Goal: Obtain resource: Obtain resource

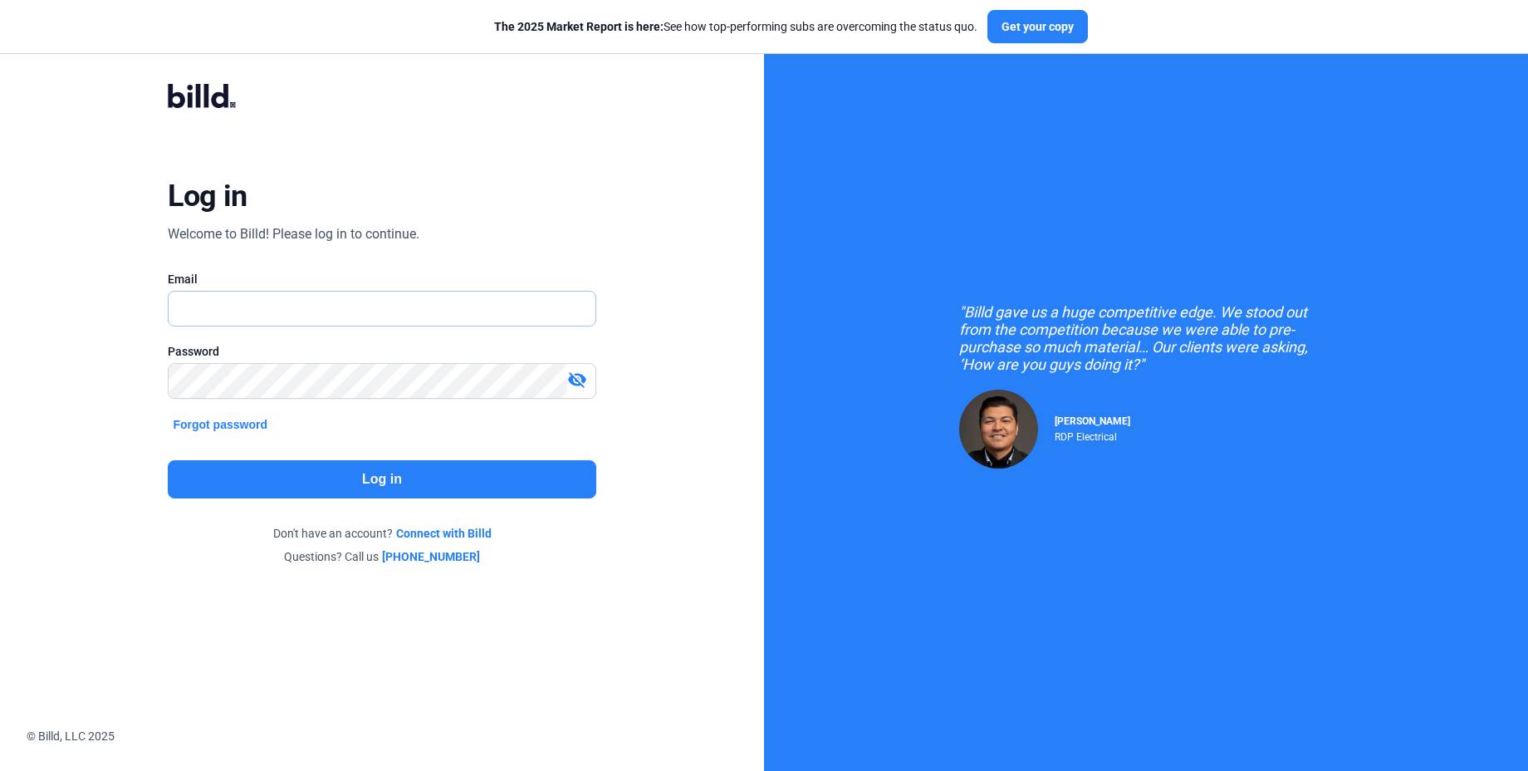
type input "[PERSON_NAME][EMAIL_ADDRESS][DOMAIN_NAME]"
click at [405, 468] on button "Log in" at bounding box center [382, 479] width 428 height 38
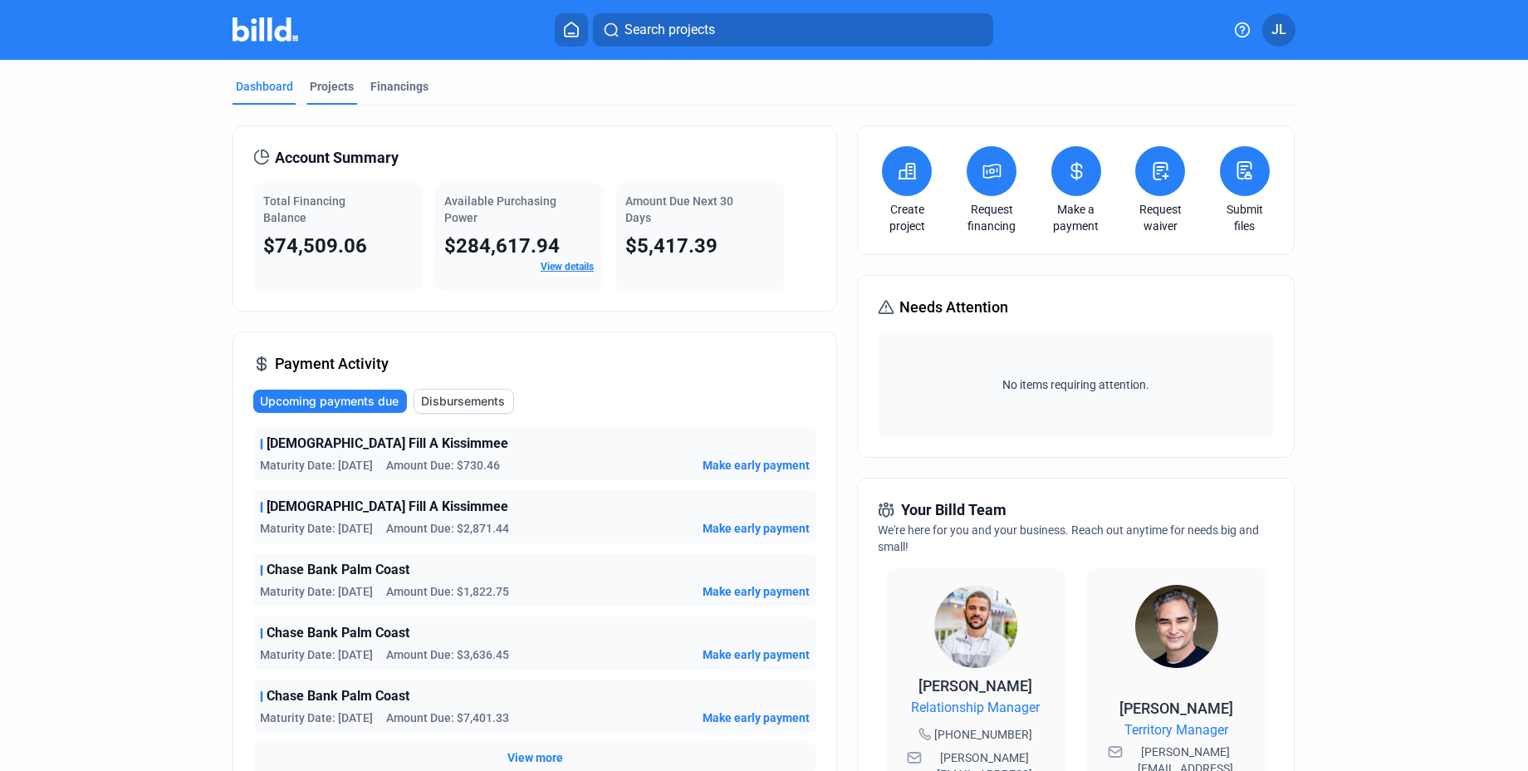
click at [321, 90] on div "Projects" at bounding box center [332, 86] width 44 height 17
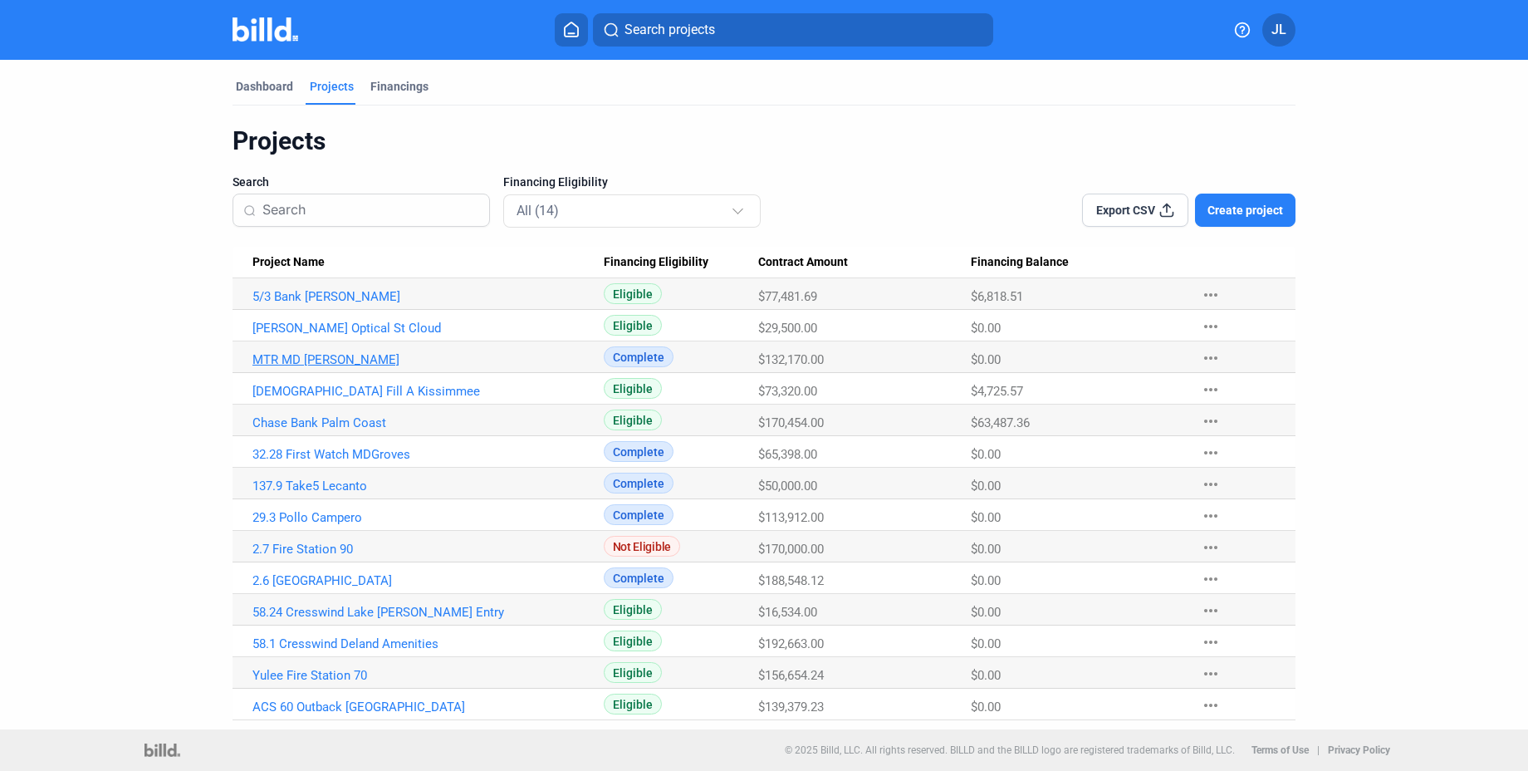
click at [321, 360] on link "MTR MD [PERSON_NAME]" at bounding box center [427, 359] width 351 height 15
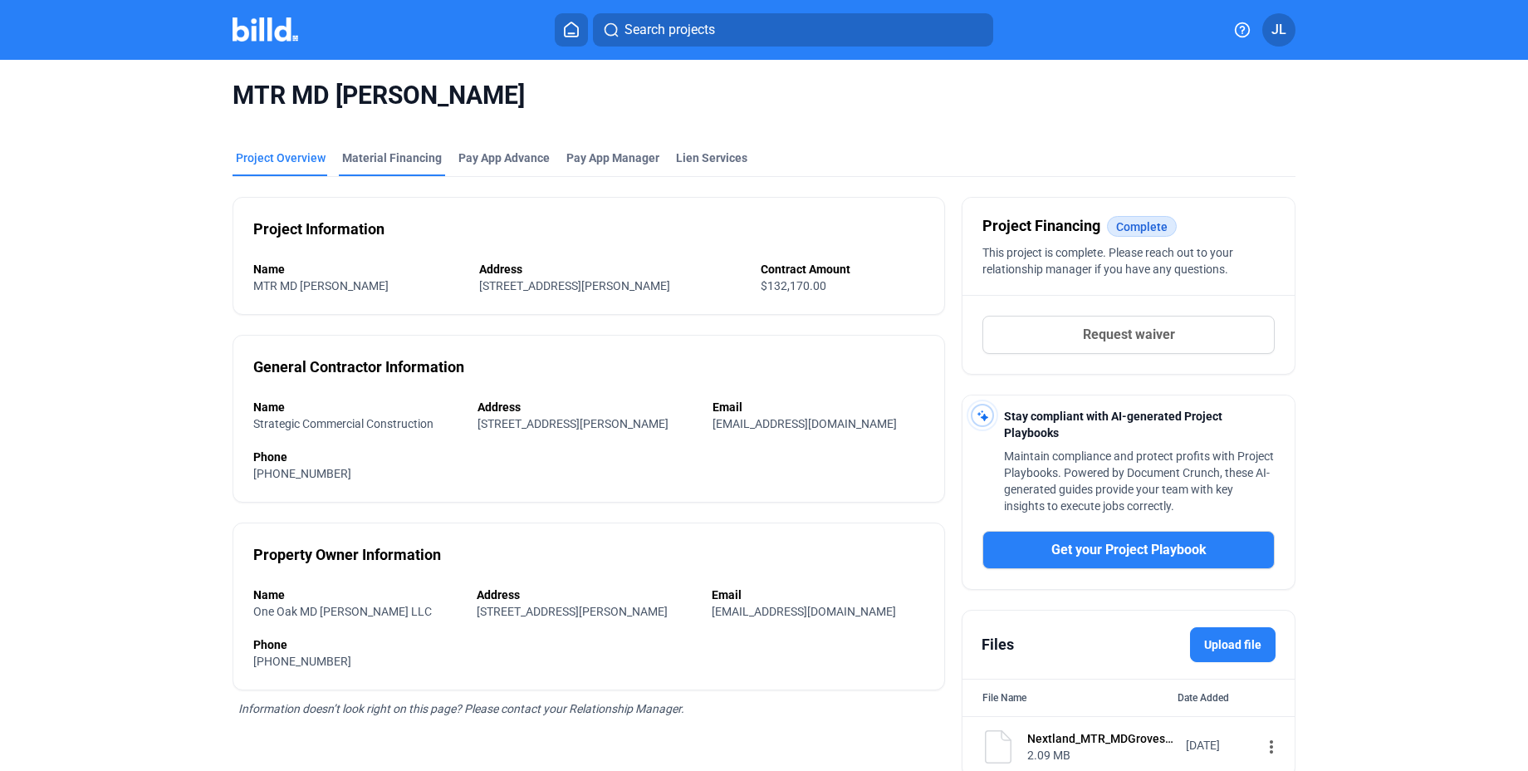
click at [384, 160] on div "Material Financing" at bounding box center [392, 158] width 100 height 17
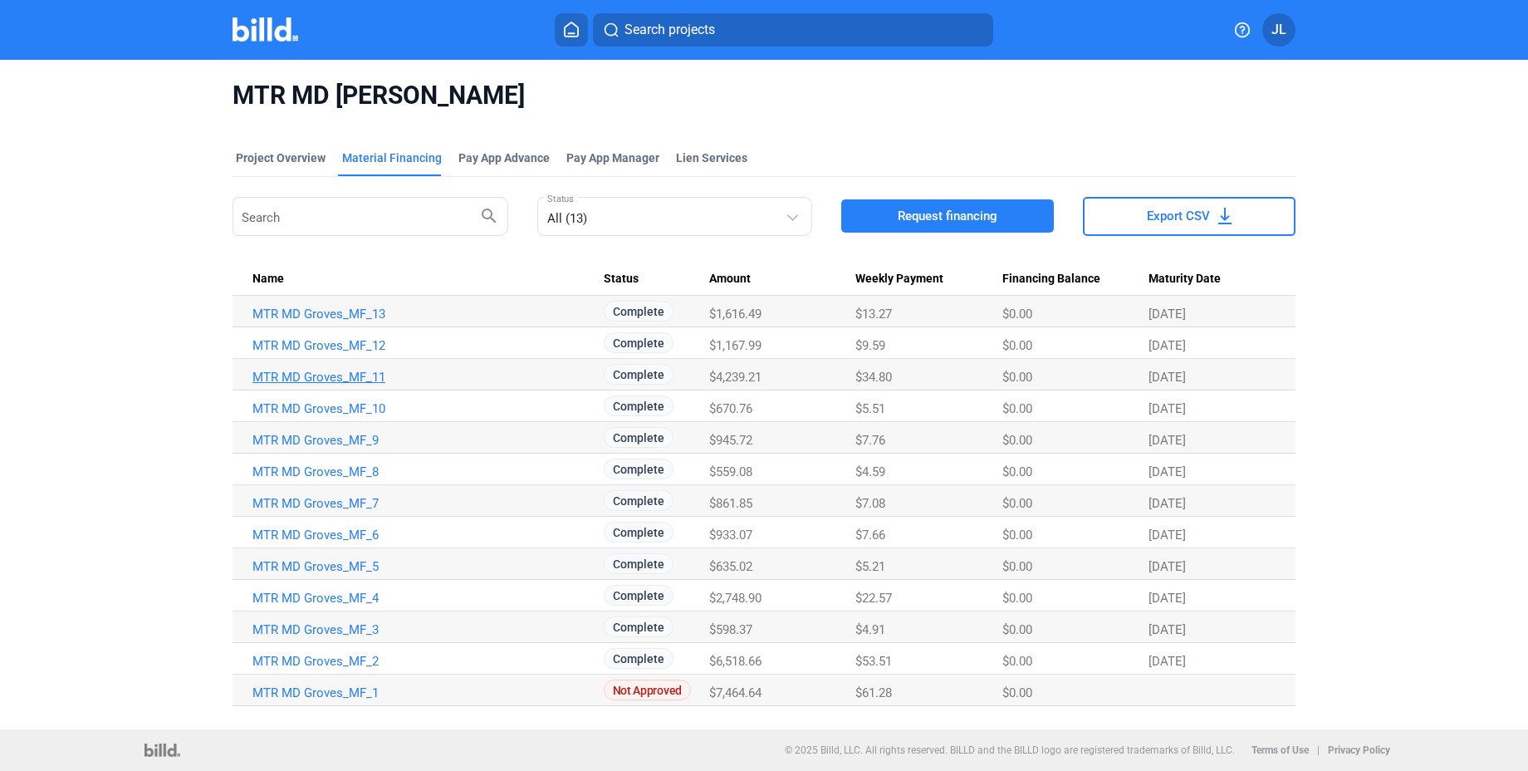
click at [372, 375] on link "MTR MD Groves_MF_11" at bounding box center [427, 377] width 351 height 15
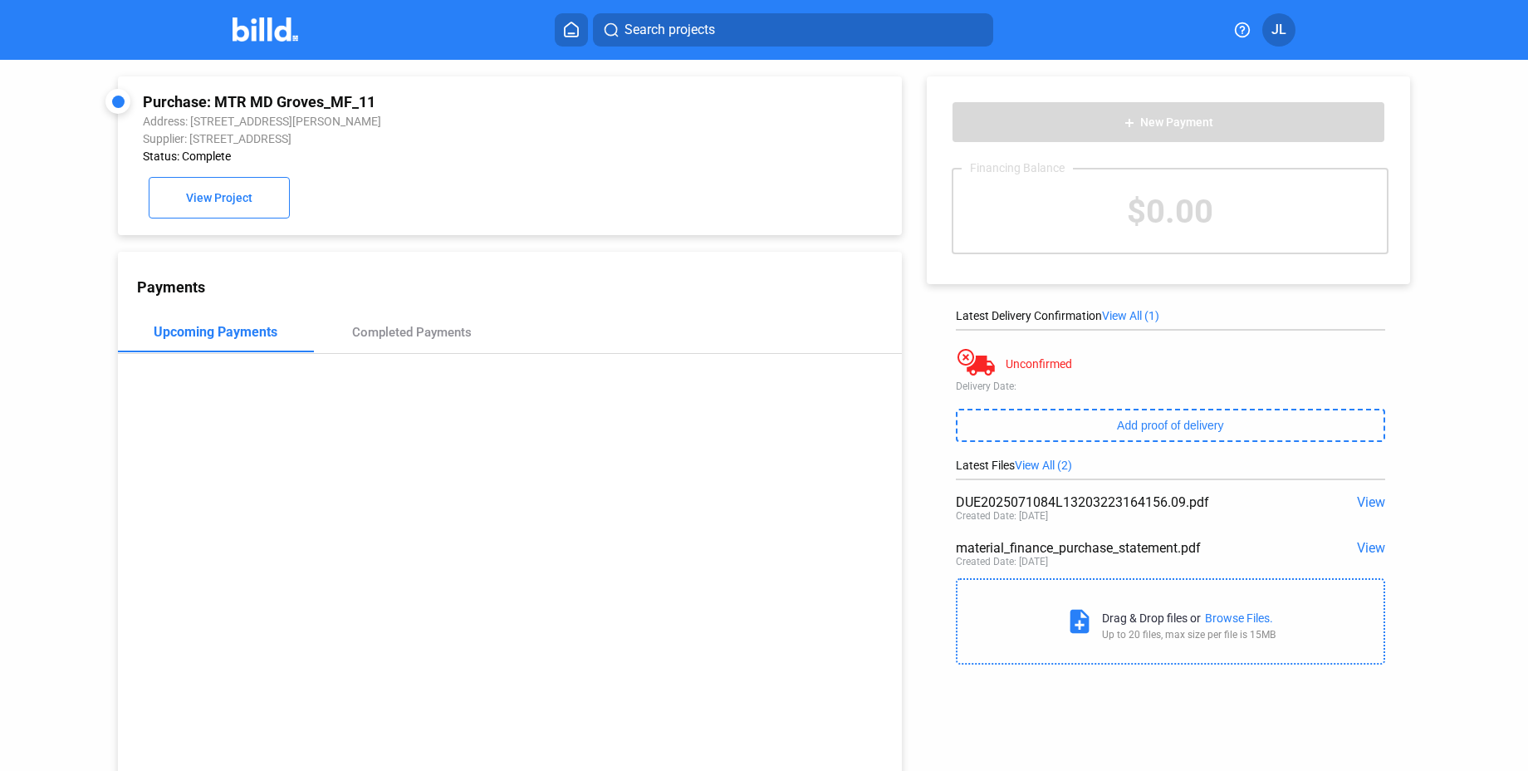
click at [1364, 502] on span "View" at bounding box center [1371, 502] width 28 height 16
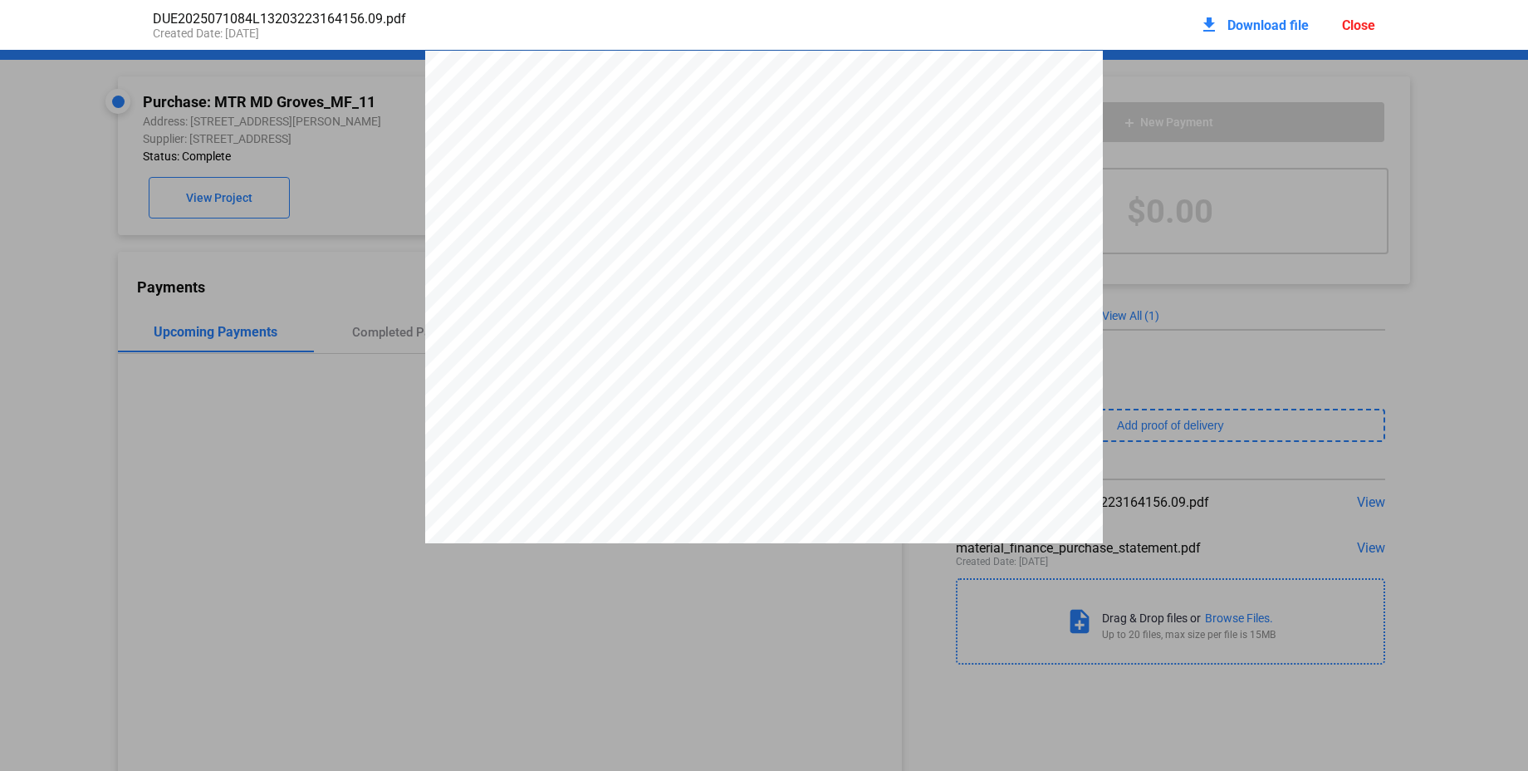
scroll to position [8, 0]
click at [1346, 30] on div "Close" at bounding box center [1358, 25] width 33 height 16
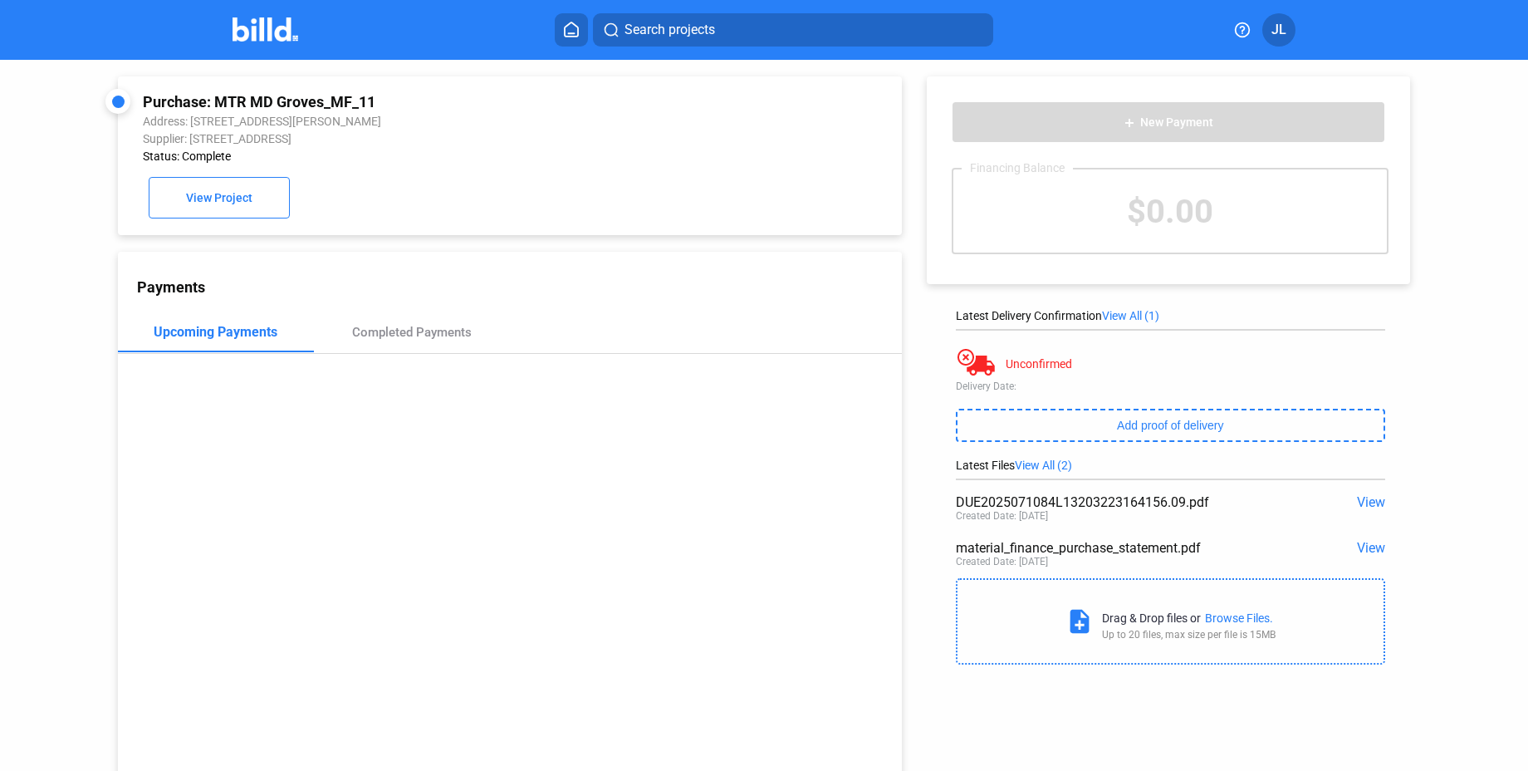
click at [1365, 547] on span "View" at bounding box center [1371, 548] width 28 height 16
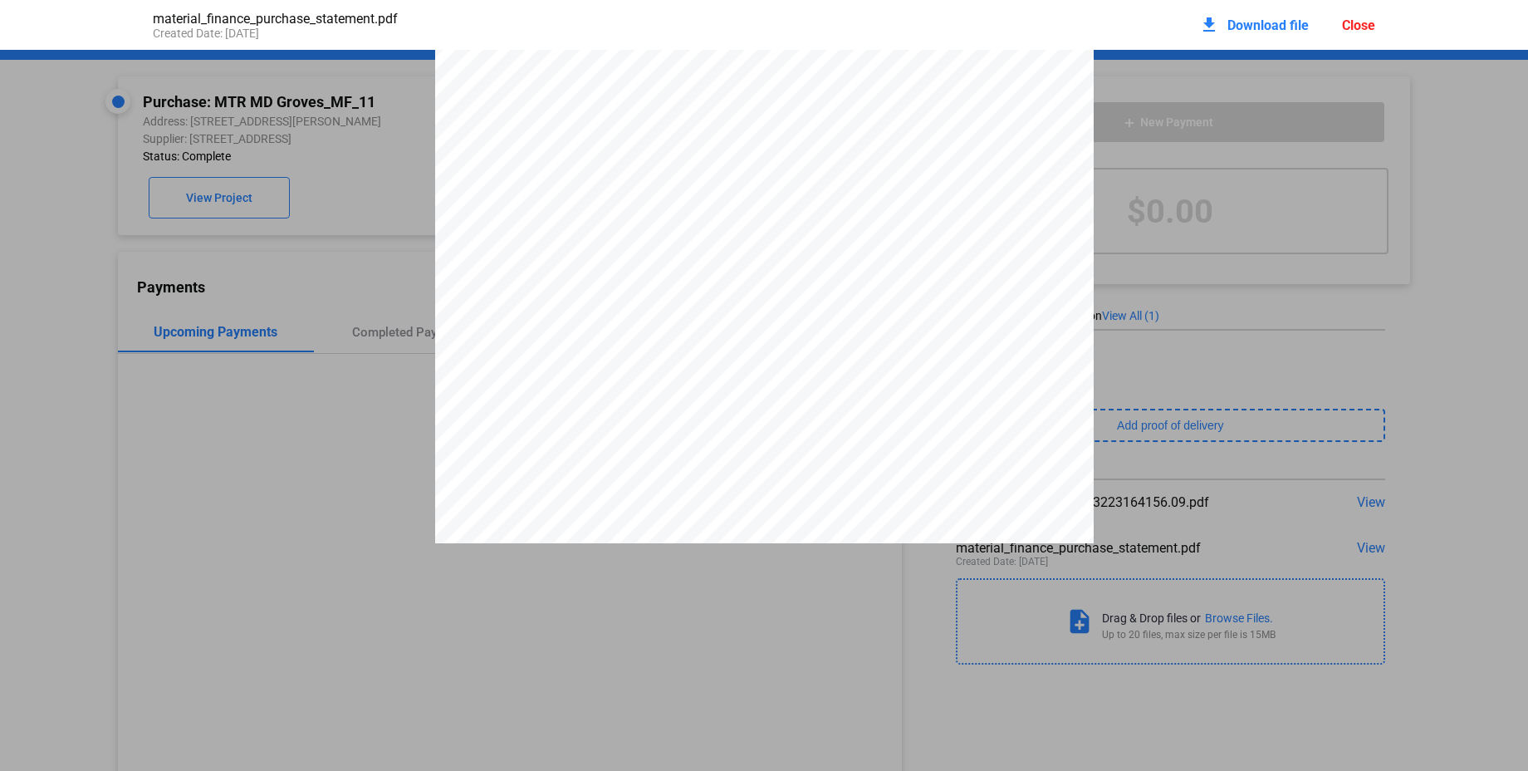
drag, startPoint x: 1359, startPoint y: 33, endPoint x: 1350, endPoint y: 48, distance: 17.1
click at [1359, 33] on div "download Download file Close" at bounding box center [1287, 25] width 176 height 37
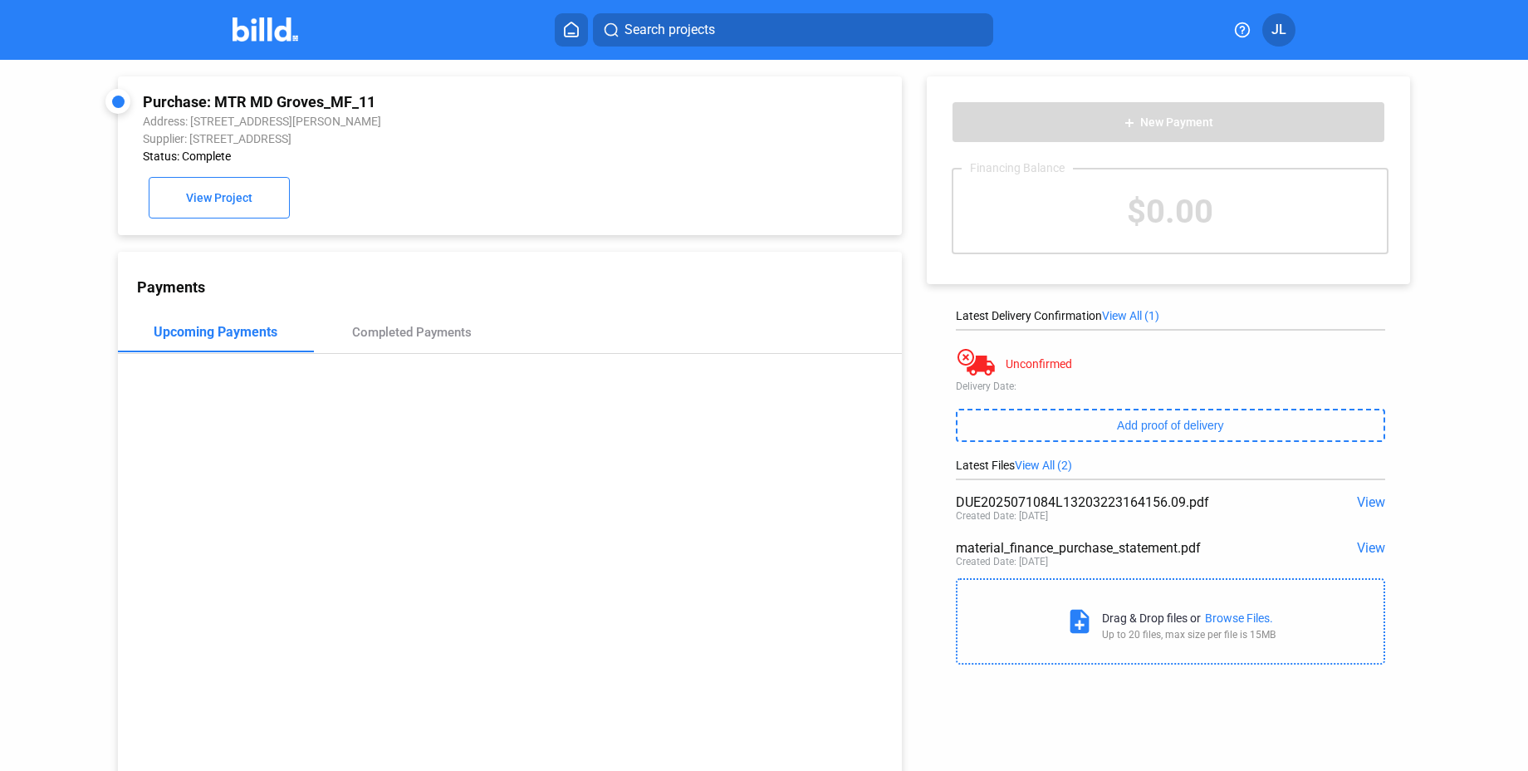
drag, startPoint x: 217, startPoint y: 100, endPoint x: 384, endPoint y: 100, distance: 166.9
click at [384, 100] on div "Purchase: MTR MD Groves_MF_11" at bounding box center [436, 101] width 587 height 17
copy div "MTR MD Groves_MF_11"
click at [1370, 506] on span "View" at bounding box center [1371, 502] width 28 height 16
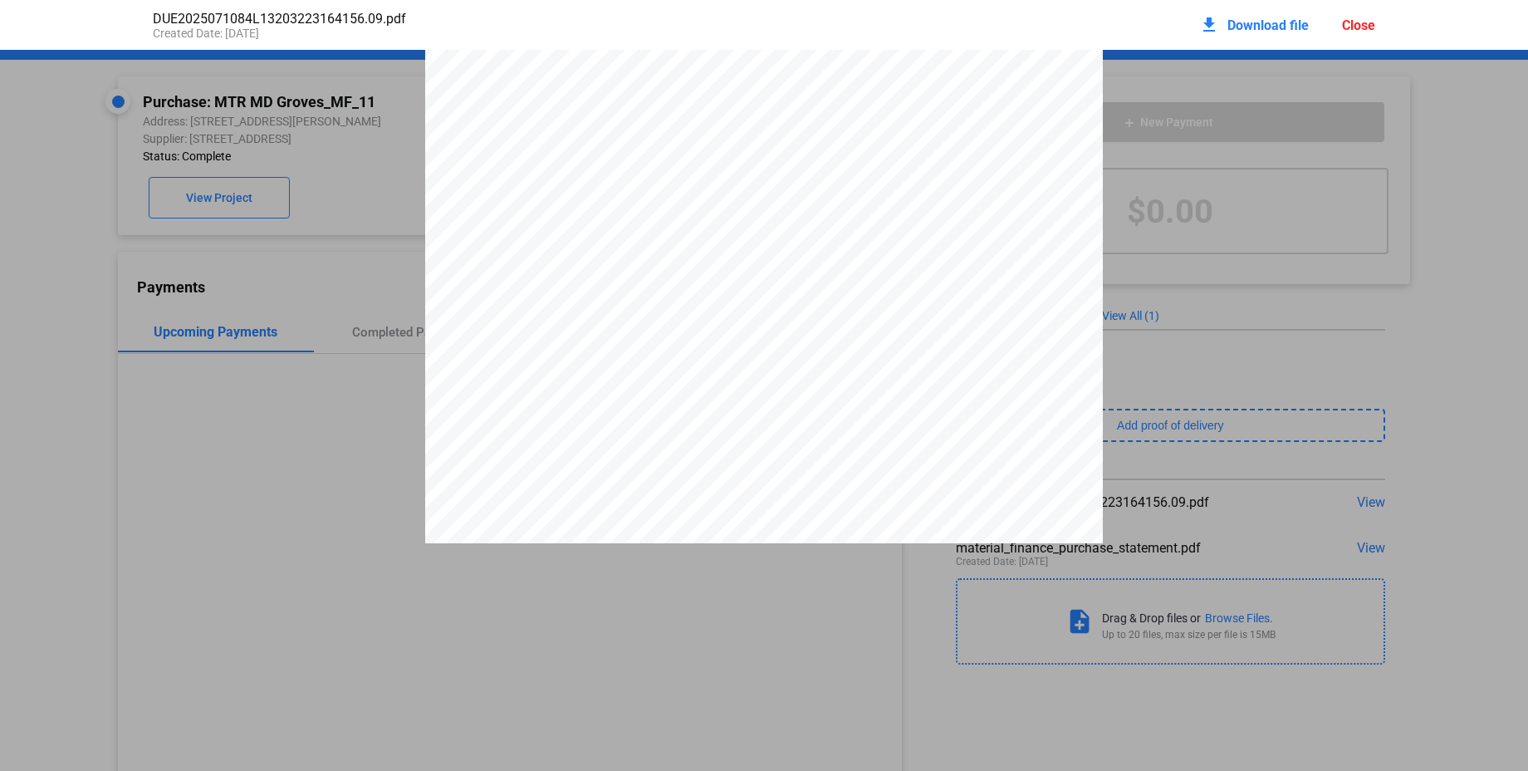
scroll to position [0, 0]
click at [1347, 19] on div "Close" at bounding box center [1358, 25] width 33 height 16
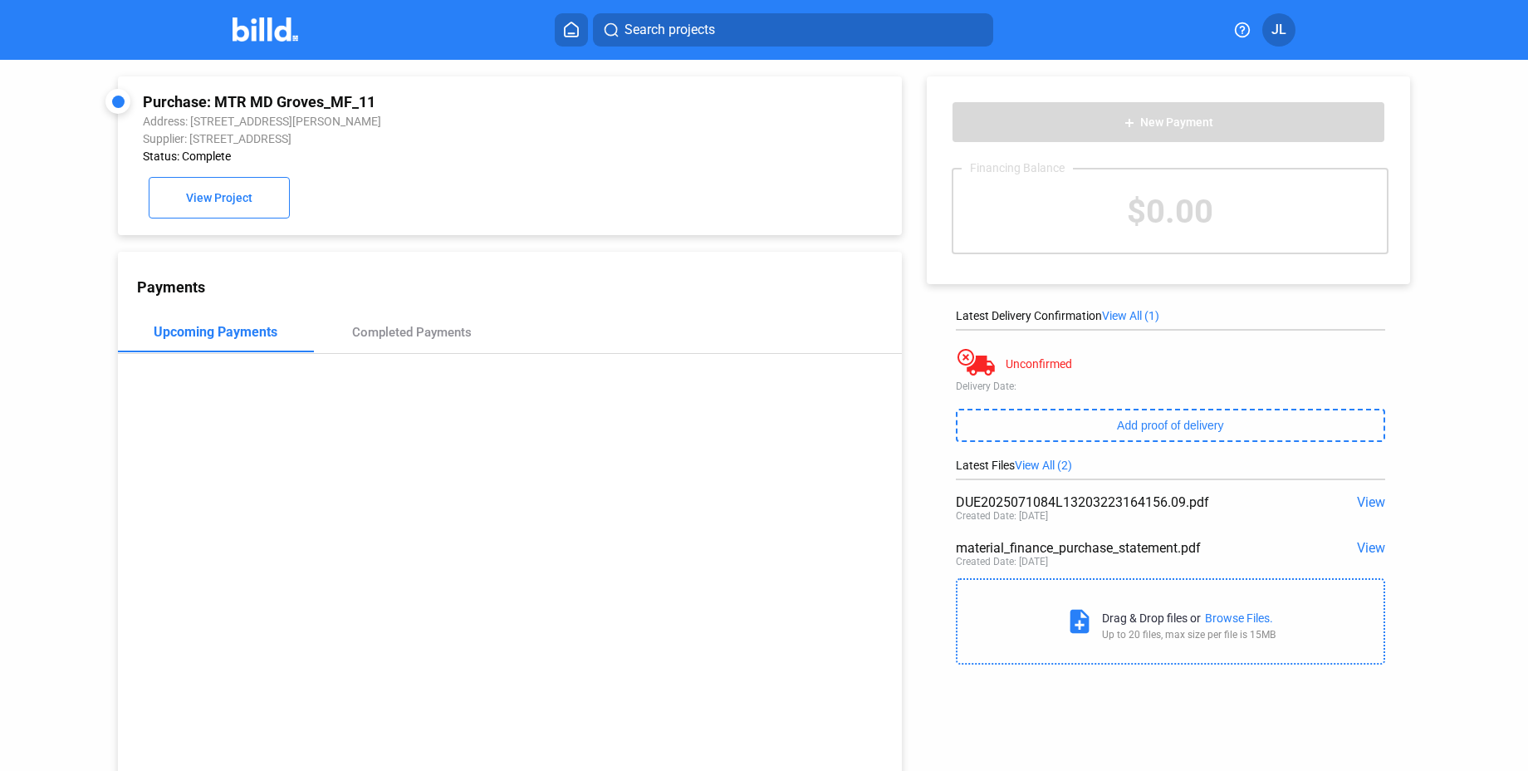
click at [1375, 542] on span "View" at bounding box center [1371, 548] width 28 height 16
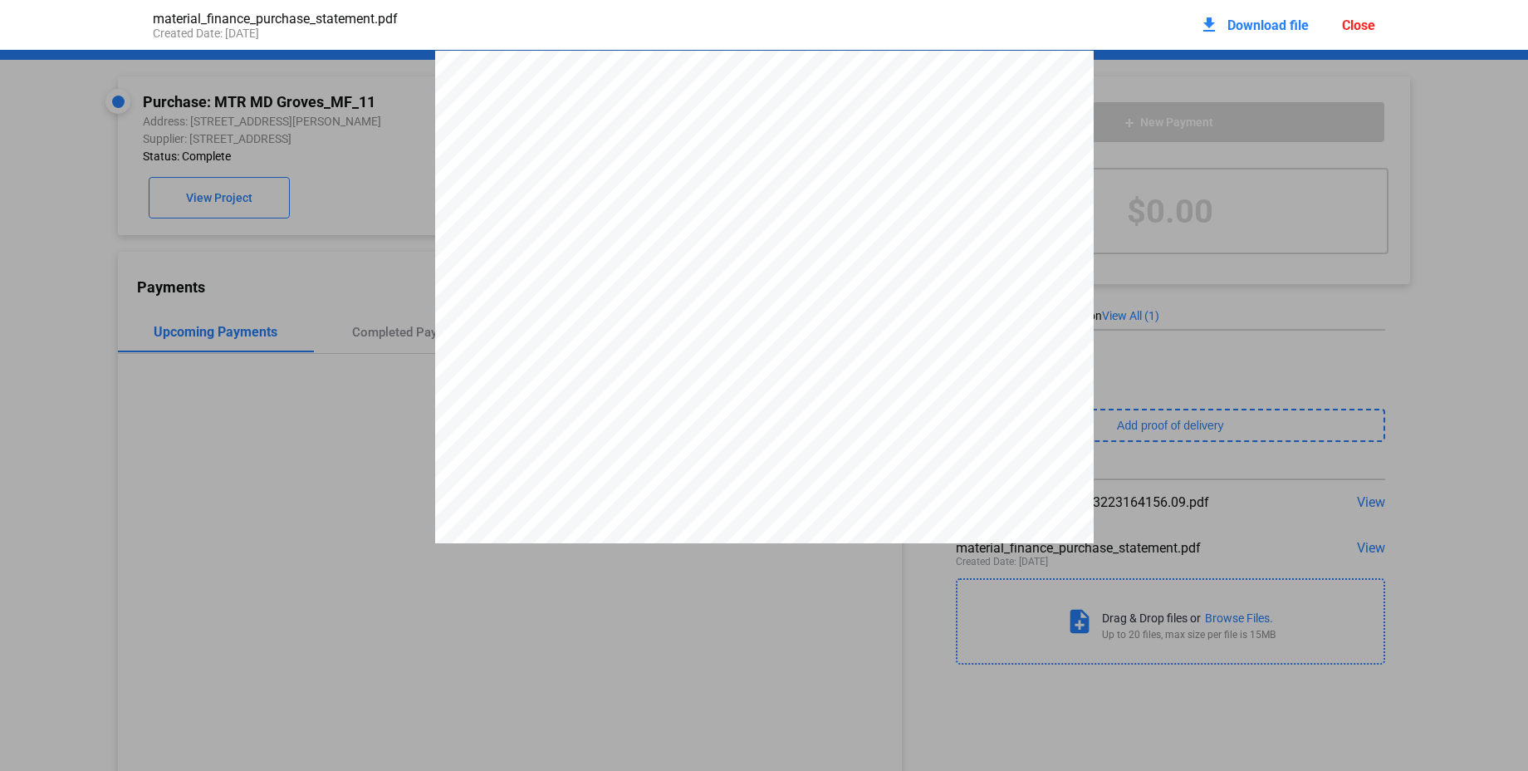
scroll to position [8, 0]
drag, startPoint x: 804, startPoint y: 485, endPoint x: 763, endPoint y: 483, distance: 40.8
click at [763, 483] on div "PURCHASE STATEMENT This PURCHASE STATEMENT is being executed and delivered purs…" at bounding box center [764, 508] width 659 height 932
click at [820, 482] on div "PURCHASE STATEMENT This PURCHASE STATEMENT is being executed and delivered purs…" at bounding box center [764, 508] width 659 height 932
drag, startPoint x: 811, startPoint y: 483, endPoint x: 777, endPoint y: 482, distance: 34.9
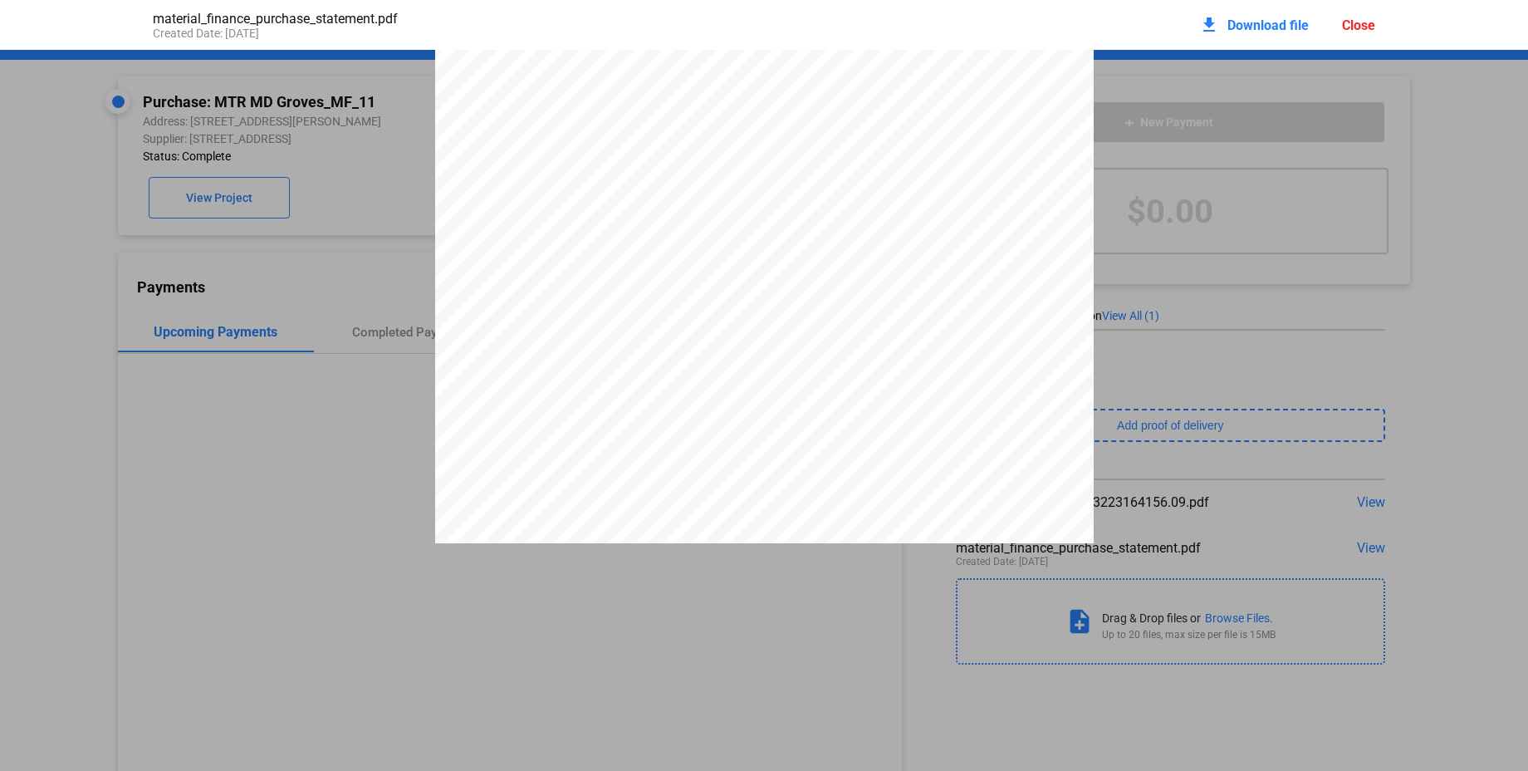
click at [778, 482] on div "PURCHASE STATEMENT This PURCHASE STATEMENT is being executed and delivered purs…" at bounding box center [764, 508] width 659 height 932
click at [775, 482] on span "$4,239.21" at bounding box center [791, 476] width 49 height 12
drag, startPoint x: 770, startPoint y: 483, endPoint x: 809, endPoint y: 482, distance: 39.0
click at [810, 482] on span "$4,239.21" at bounding box center [791, 476] width 49 height 12
click at [1379, 21] on div "material_finance_purchase_statement.pdf Created Date: [DATE] download Download …" at bounding box center [764, 25] width 1256 height 50
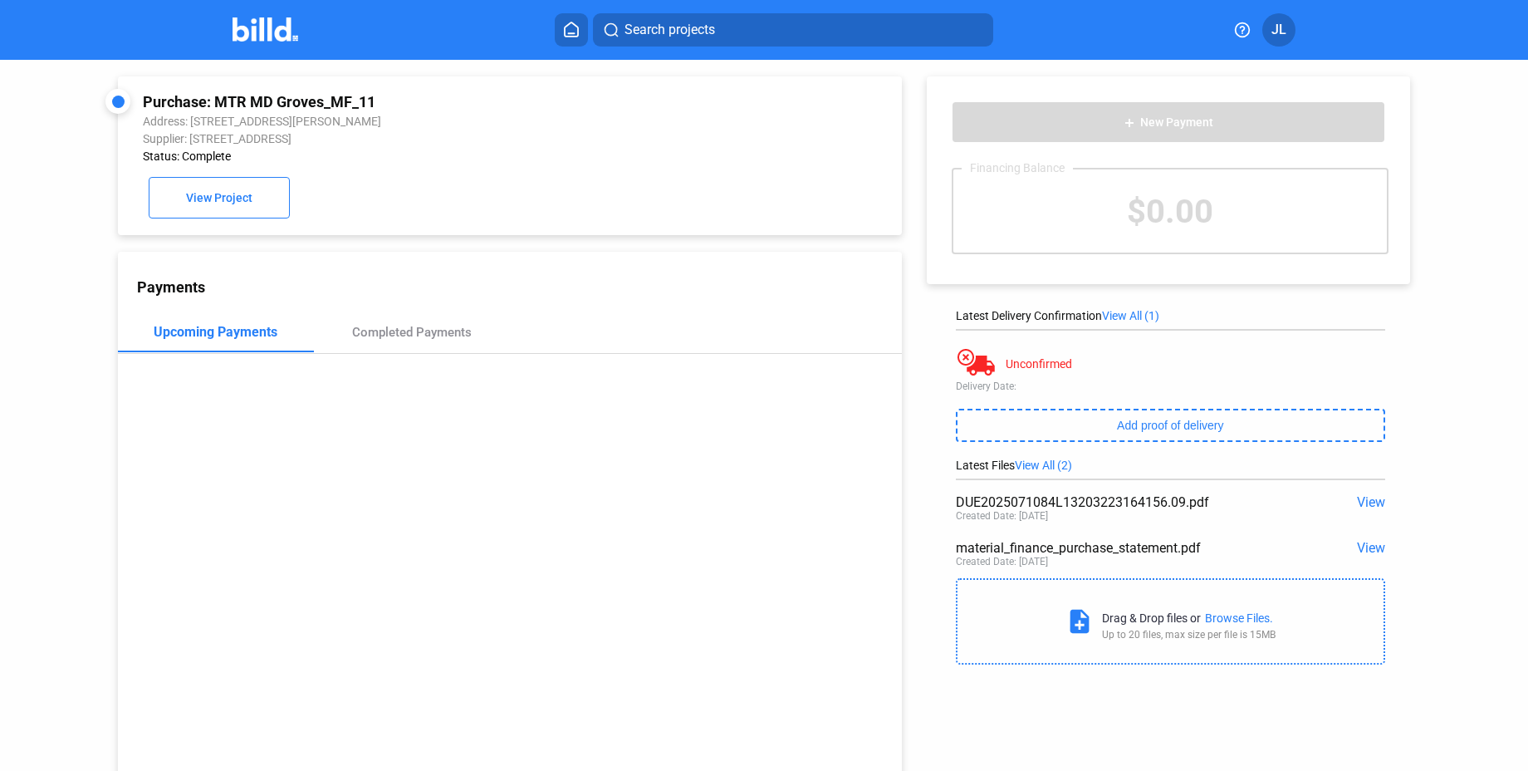
click at [1360, 27] on div "Search projects JL" at bounding box center [764, 29] width 1289 height 33
drag, startPoint x: 375, startPoint y: 104, endPoint x: 214, endPoint y: 105, distance: 160.3
click at [214, 105] on div "Purchase: MTR MD Groves_MF_11" at bounding box center [436, 101] width 587 height 17
copy div "MTR MD Groves_MF_11"
click at [1365, 547] on span "View" at bounding box center [1371, 548] width 28 height 16
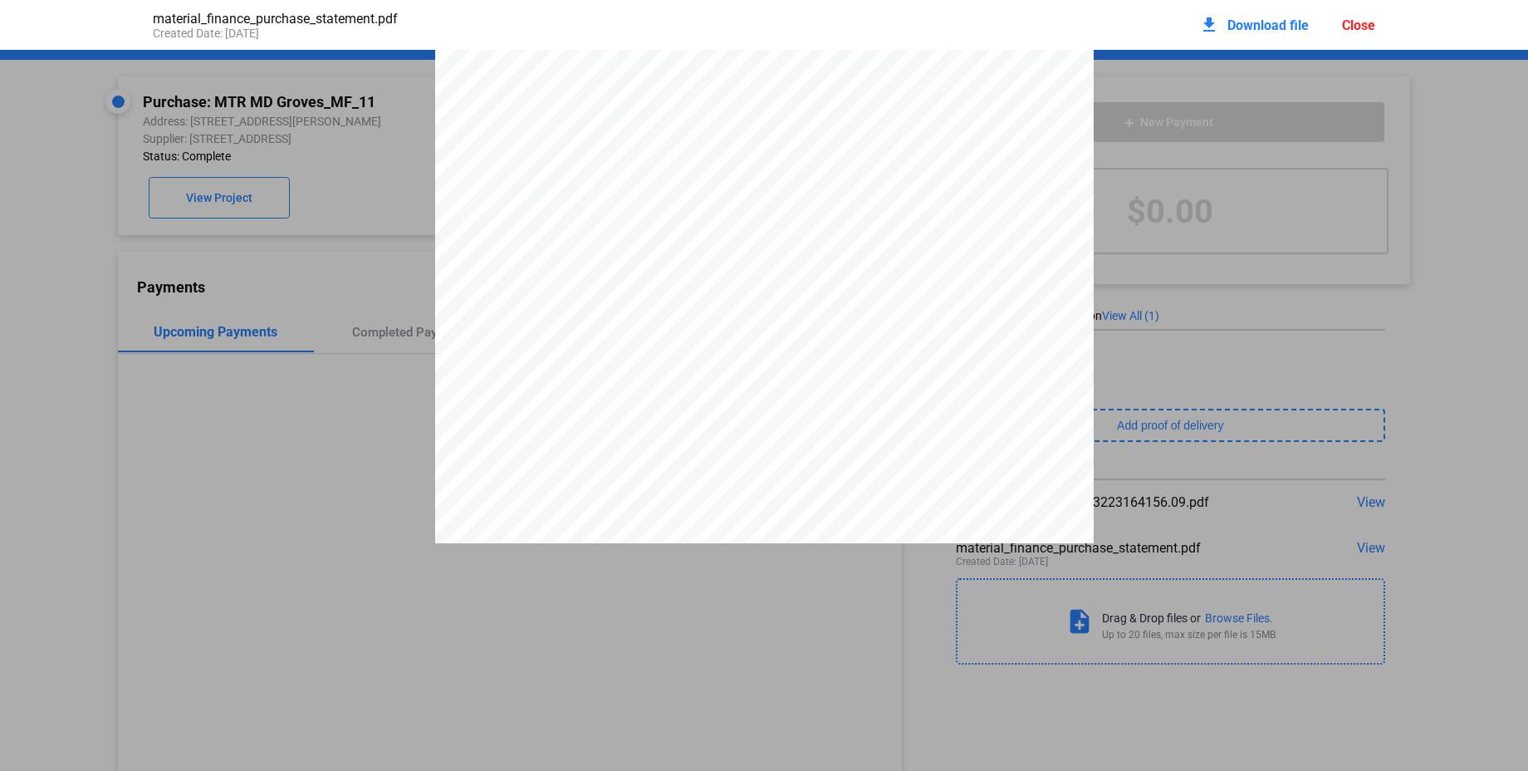
click at [1252, 23] on span "Download file" at bounding box center [1268, 25] width 81 height 16
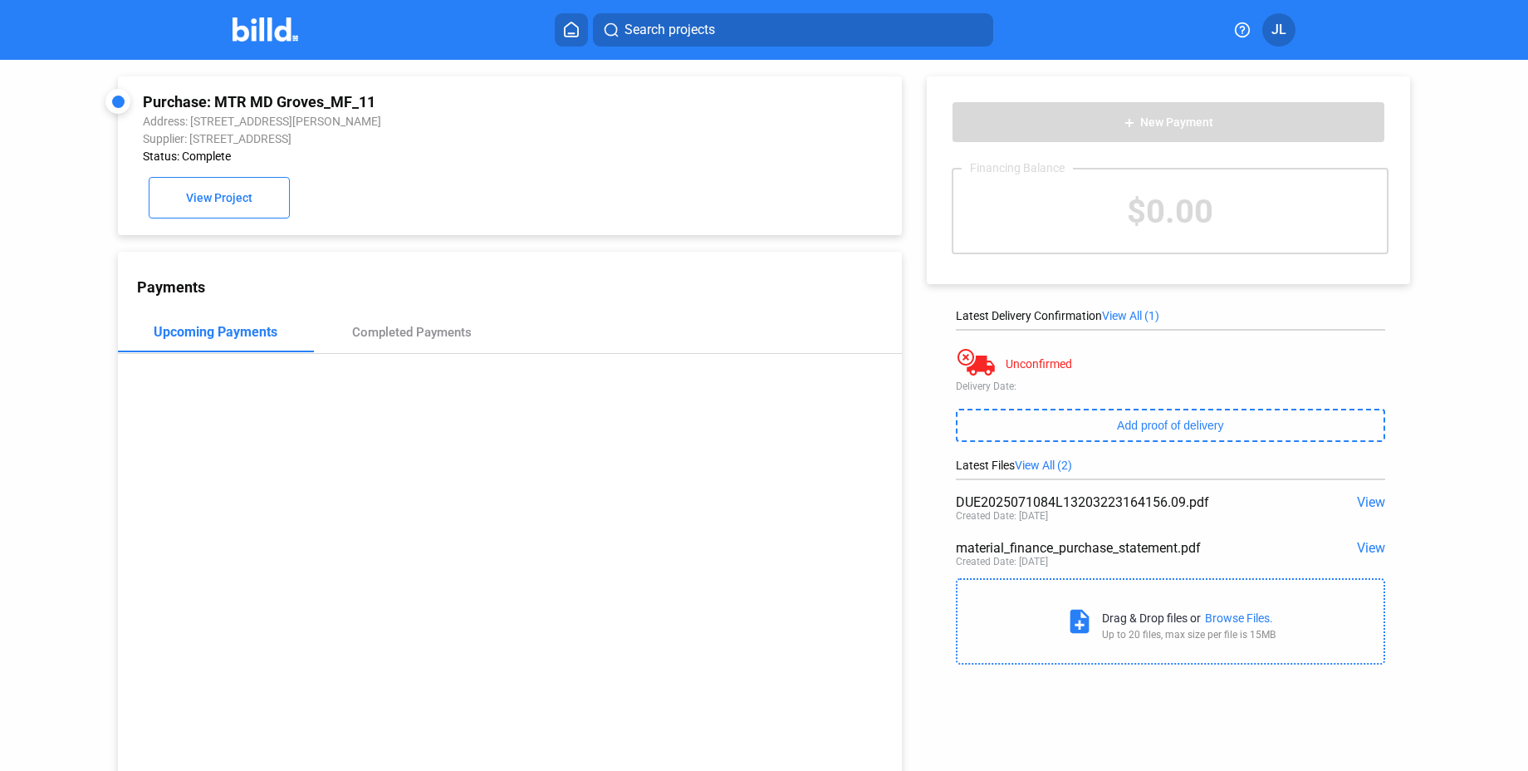
click at [257, 25] on img at bounding box center [266, 29] width 66 height 24
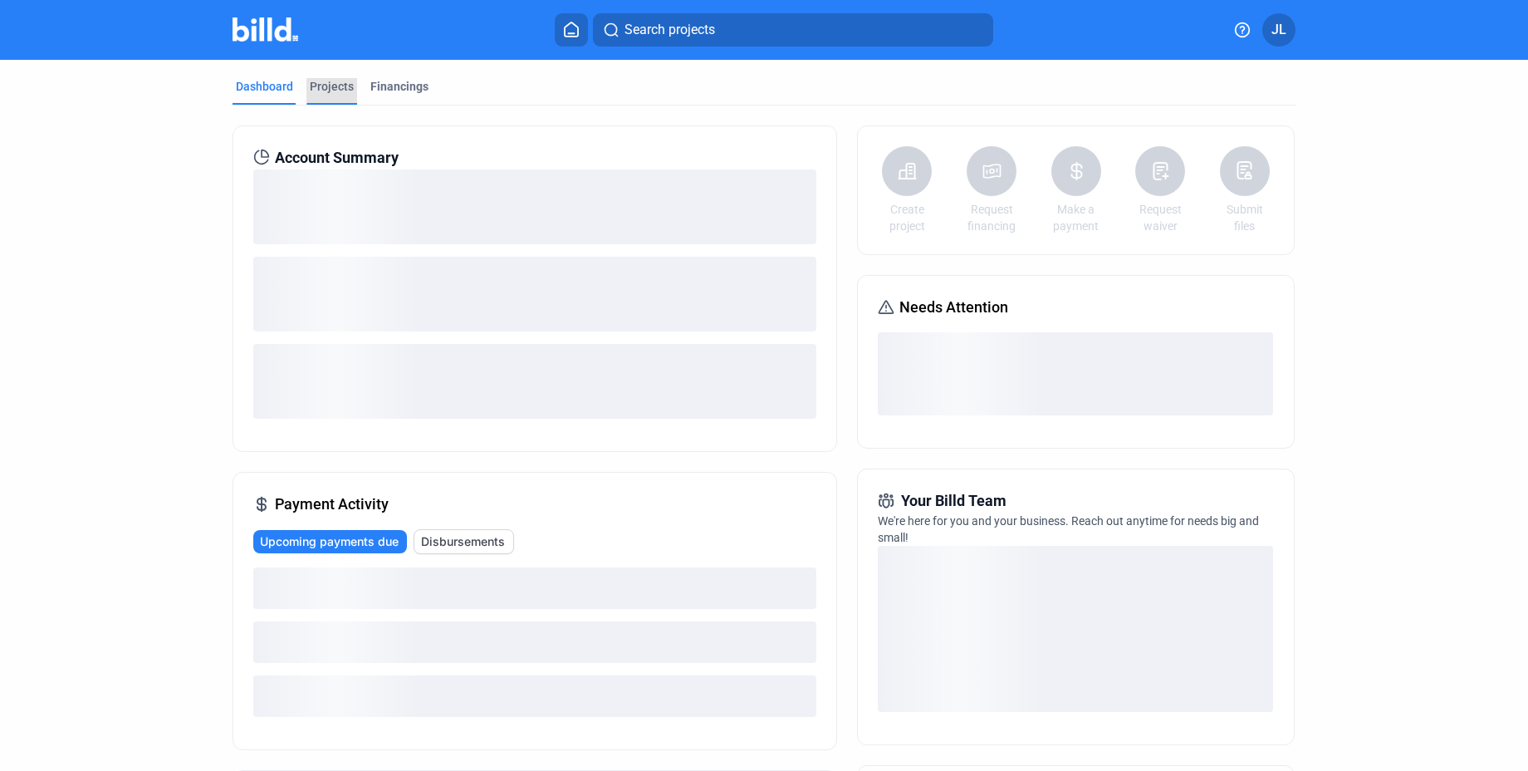
click at [310, 88] on div "Projects" at bounding box center [332, 86] width 44 height 17
